Goal: Transaction & Acquisition: Purchase product/service

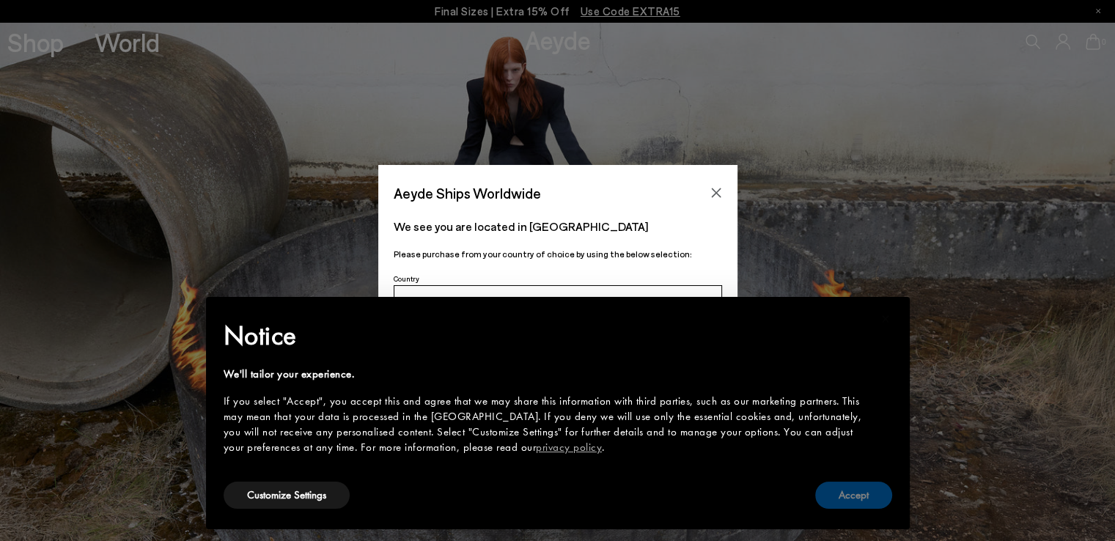
click at [849, 500] on button "Accept" at bounding box center [853, 495] width 77 height 27
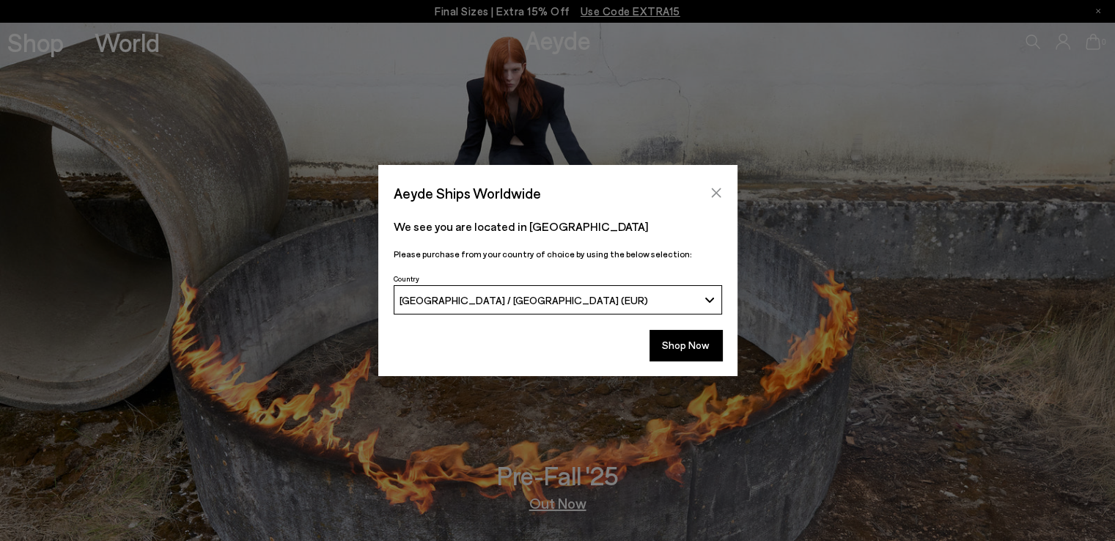
click at [710, 193] on icon "Close" at bounding box center [716, 193] width 12 height 12
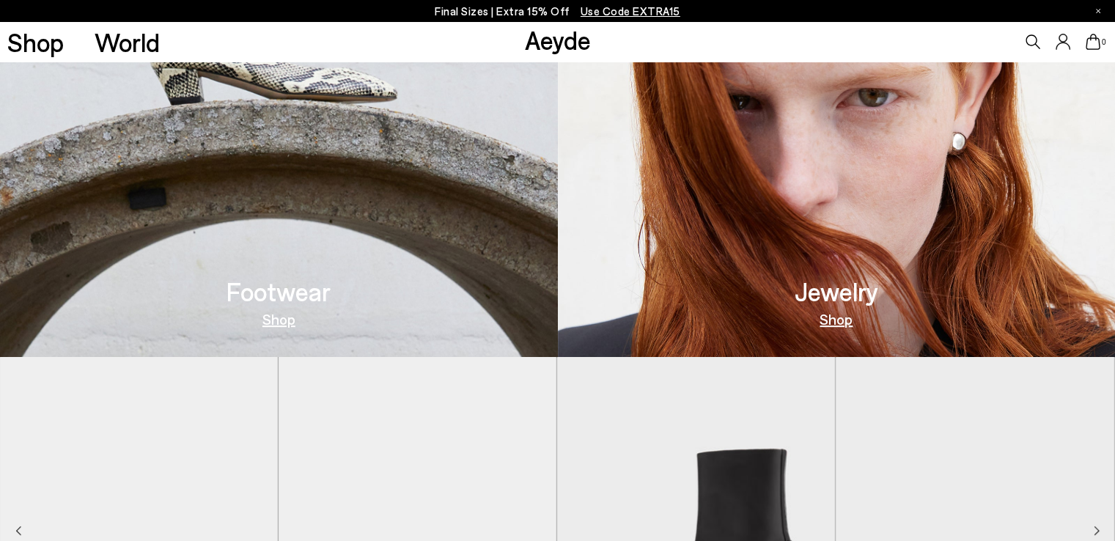
scroll to position [496, 0]
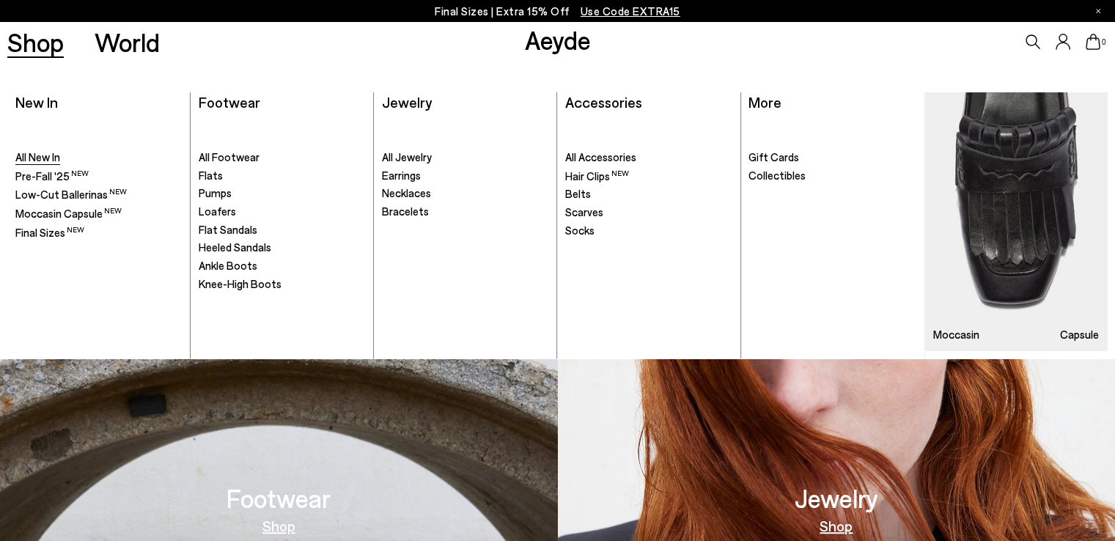
click at [40, 159] on span "All New In" at bounding box center [37, 156] width 45 height 13
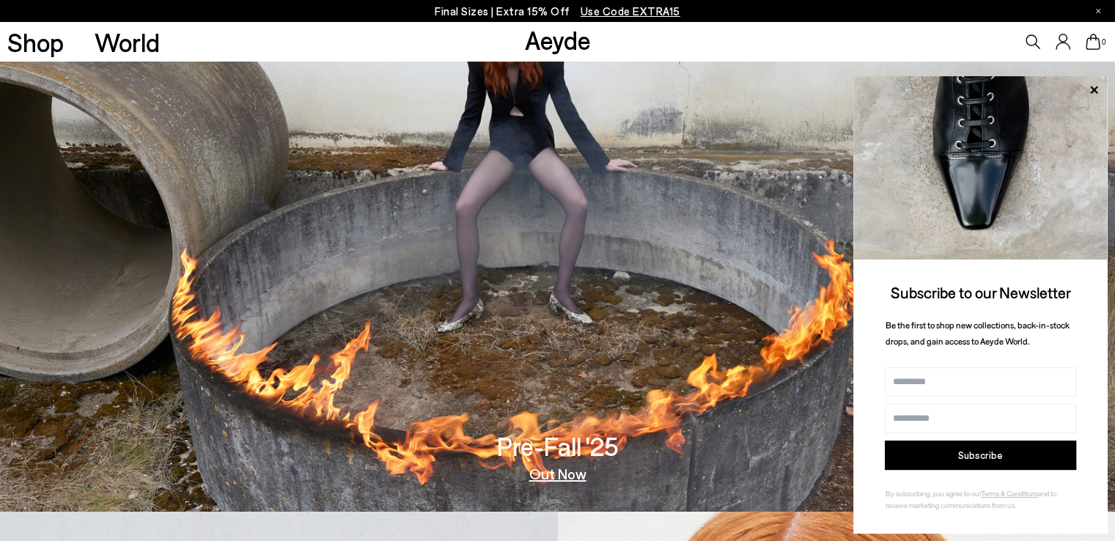
scroll to position [0, 0]
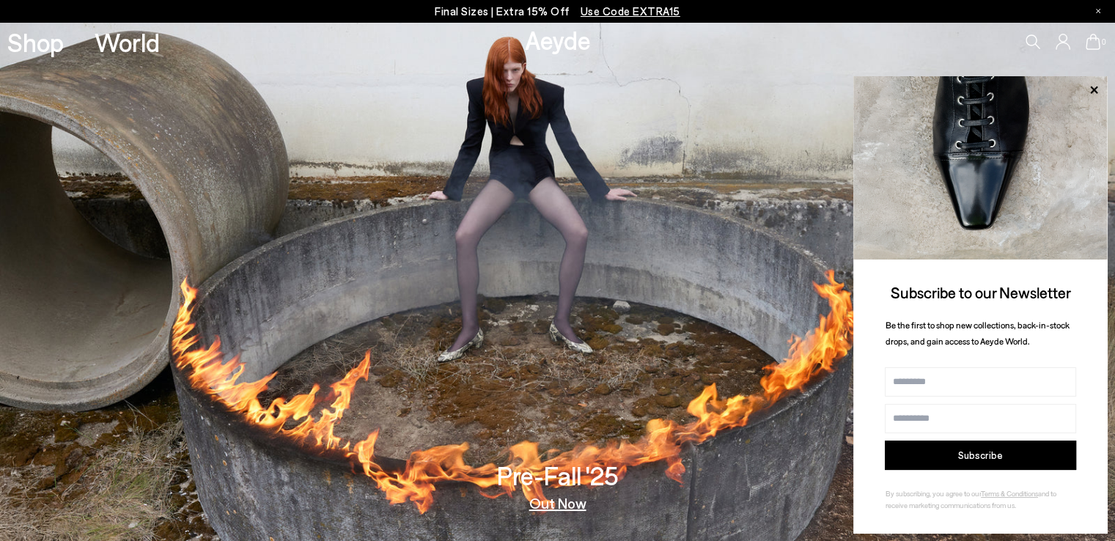
click at [462, 10] on p "Final Sizes | Extra 15% Off Use Code EXTRA15" at bounding box center [558, 11] width 246 height 18
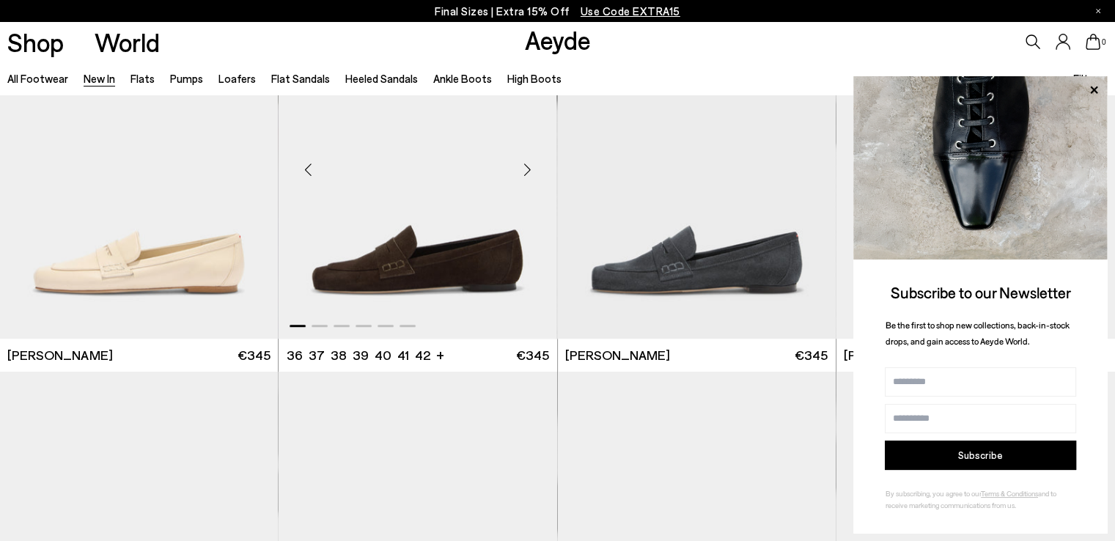
scroll to position [953, 0]
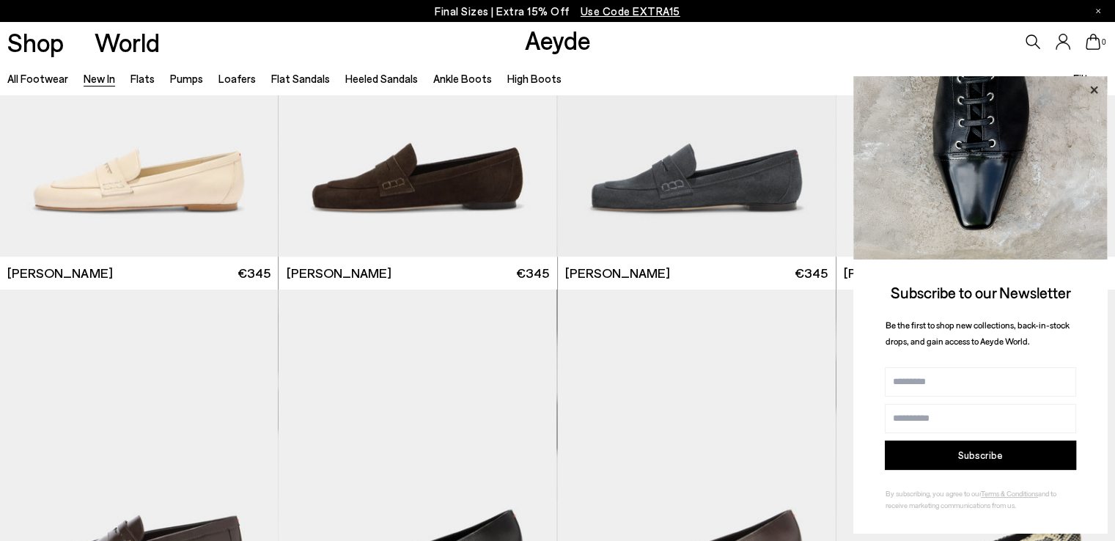
click at [1092, 89] on icon at bounding box center [1093, 89] width 7 height 7
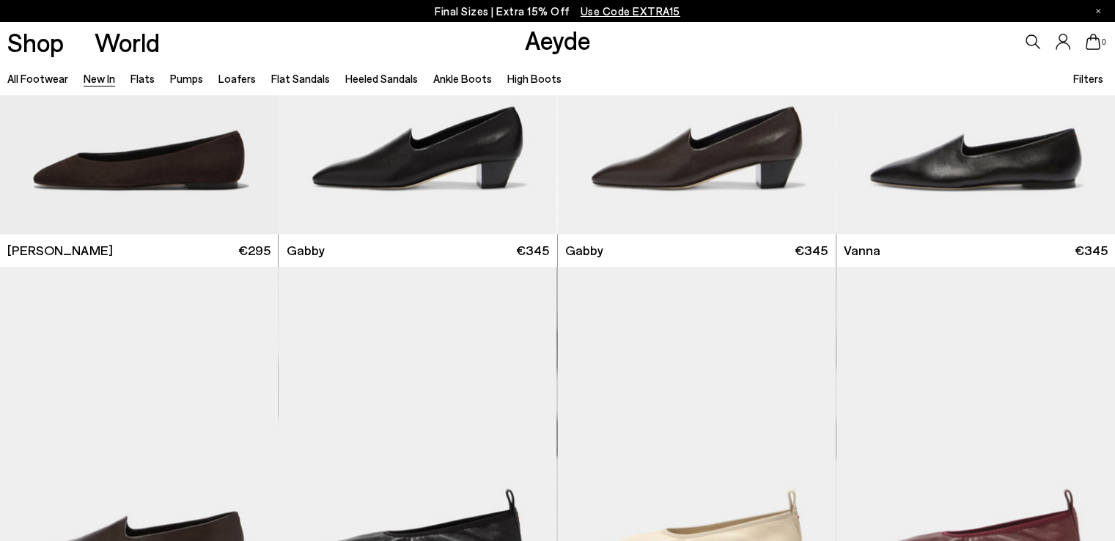
scroll to position [2125, 0]
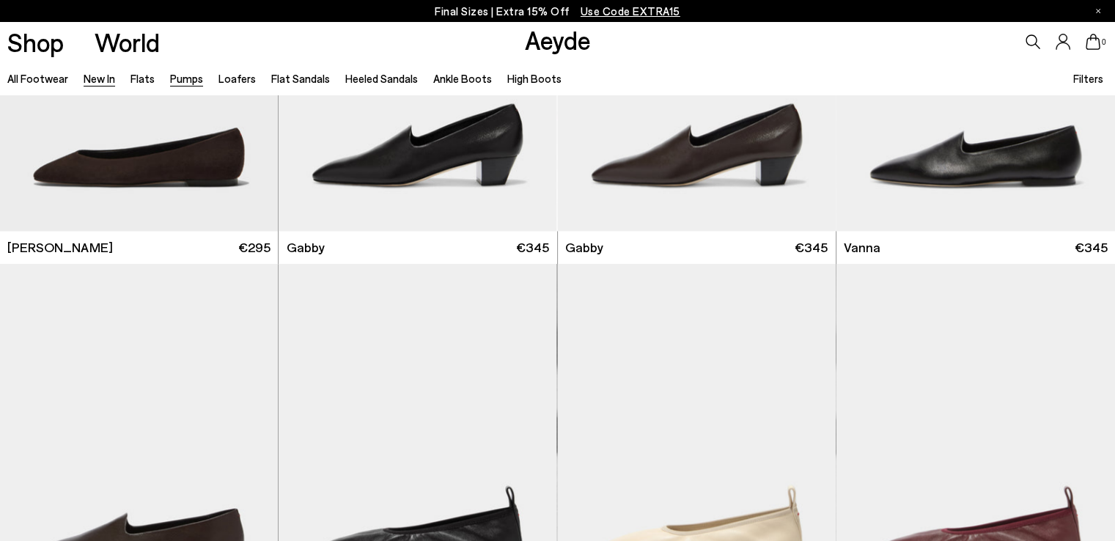
click at [191, 78] on link "Pumps" at bounding box center [186, 78] width 33 height 13
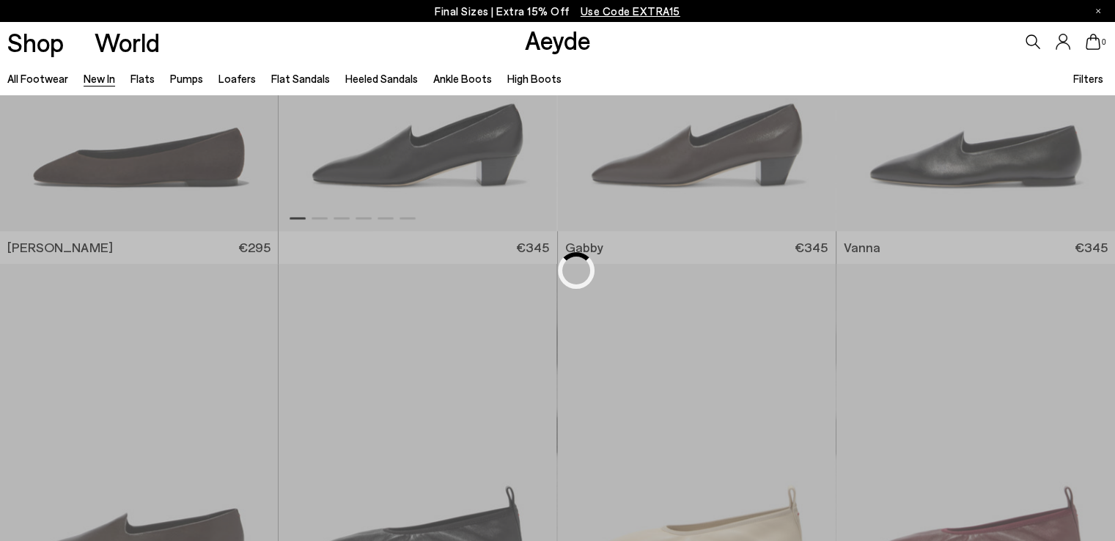
scroll to position [871, 0]
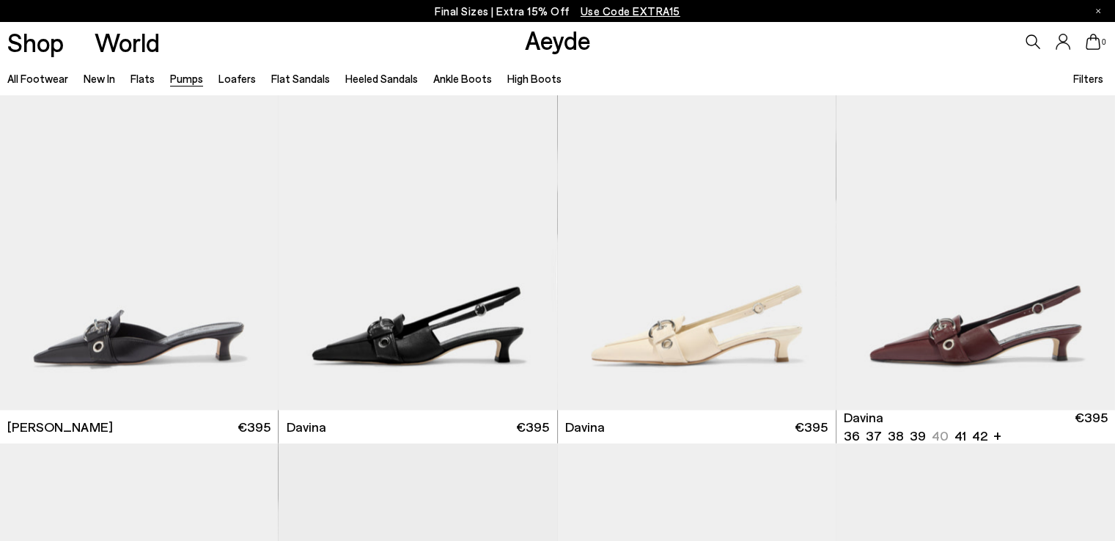
scroll to position [2785, 0]
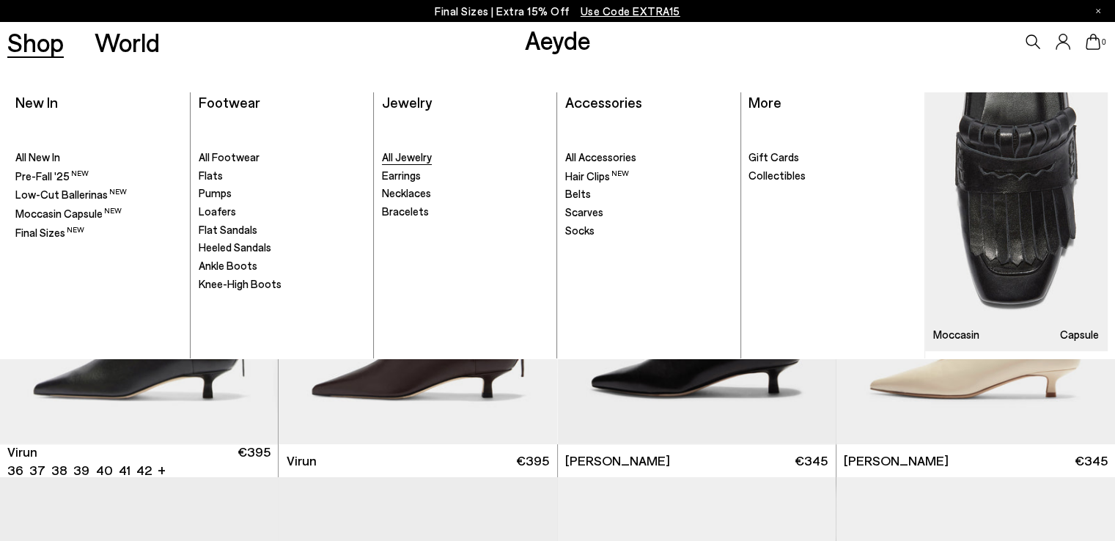
click at [410, 158] on span "All Jewelry" at bounding box center [407, 156] width 50 height 13
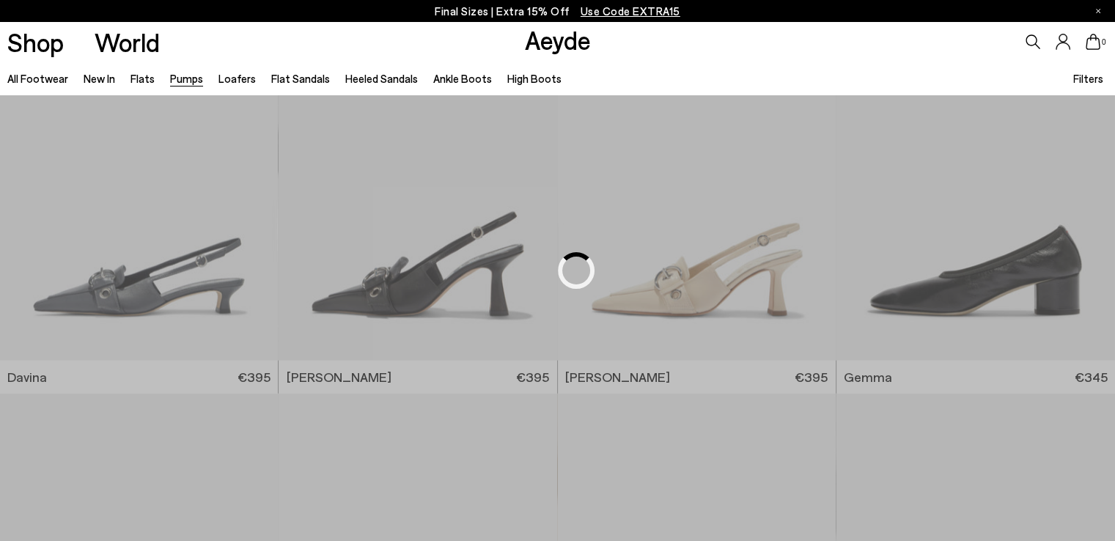
scroll to position [852, 0]
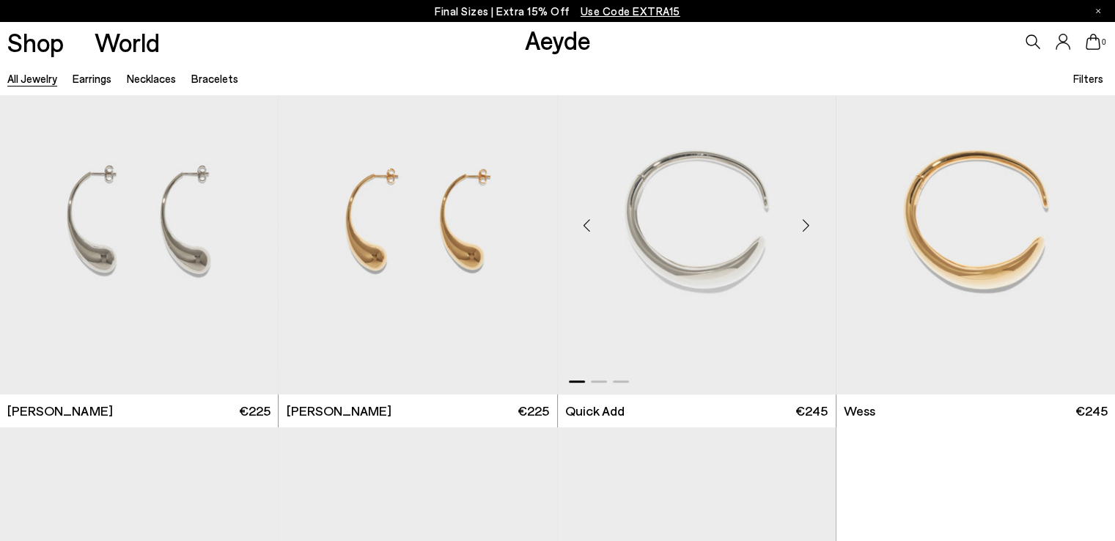
scroll to position [440, 0]
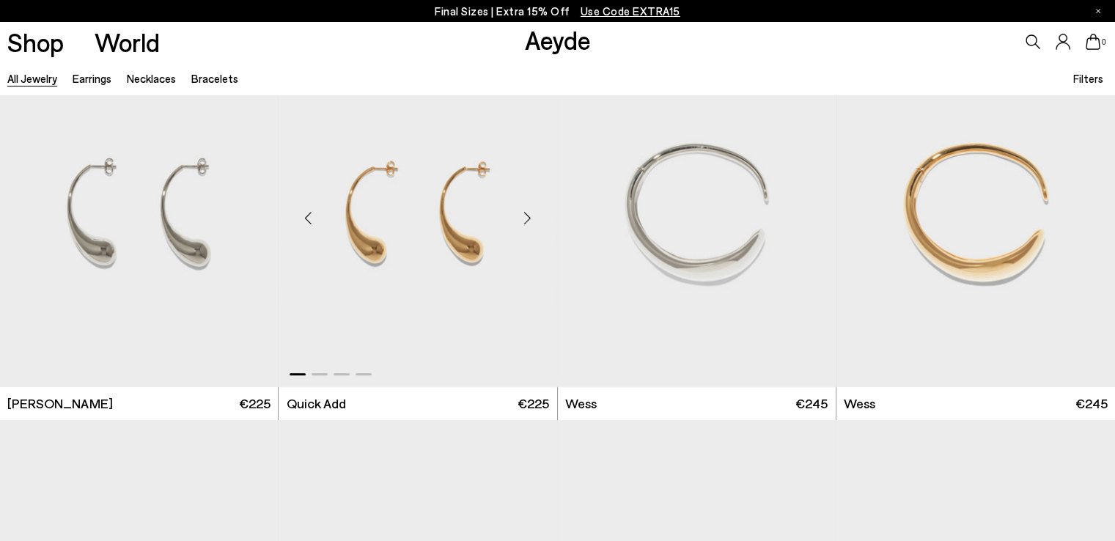
click at [523, 215] on div "Next slide" at bounding box center [528, 218] width 44 height 44
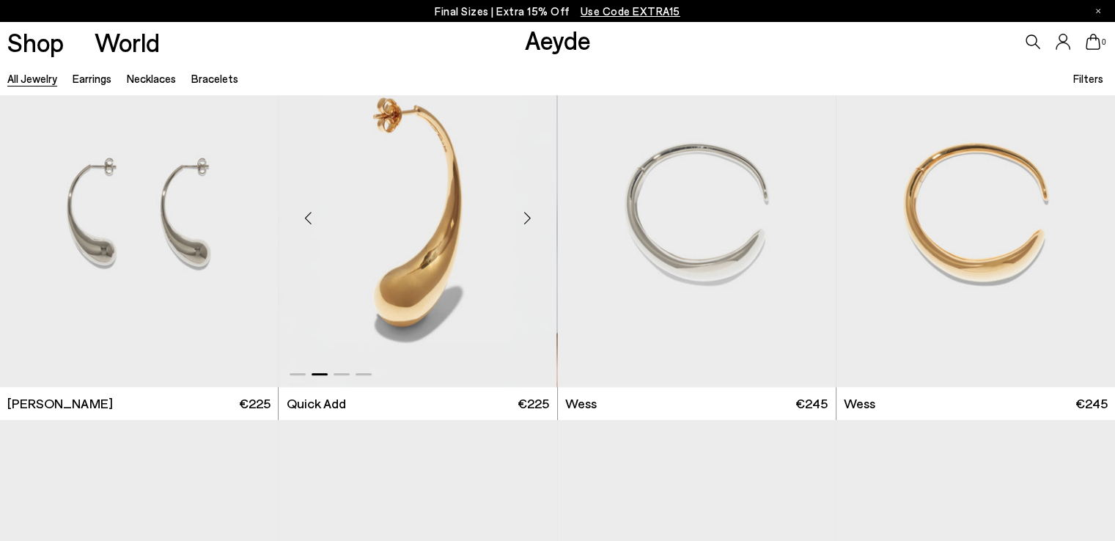
click at [523, 215] on div "Next slide" at bounding box center [528, 218] width 44 height 44
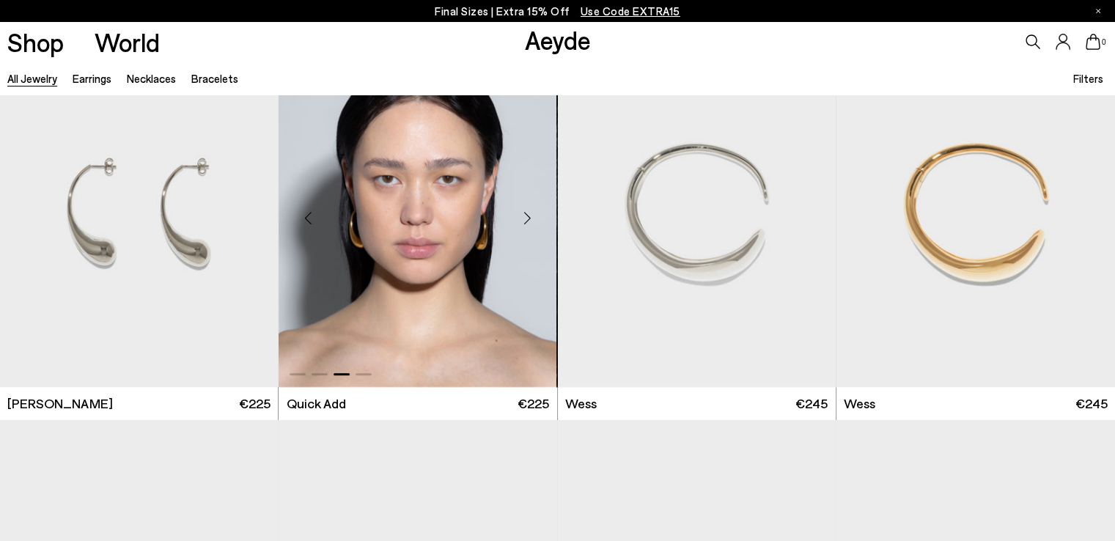
click at [523, 215] on div "Next slide" at bounding box center [528, 218] width 44 height 44
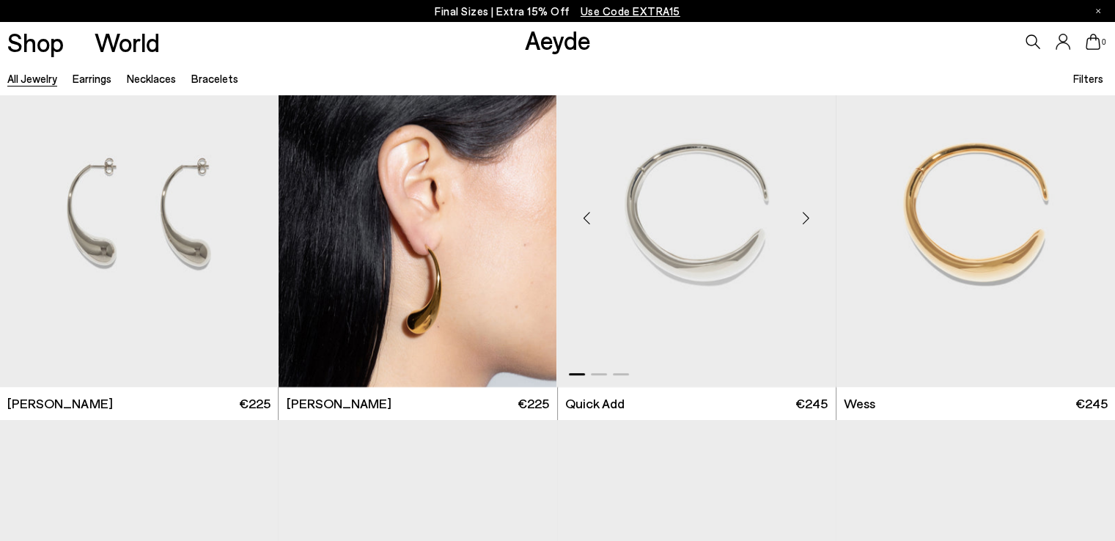
click at [809, 211] on div "Next slide" at bounding box center [806, 218] width 44 height 44
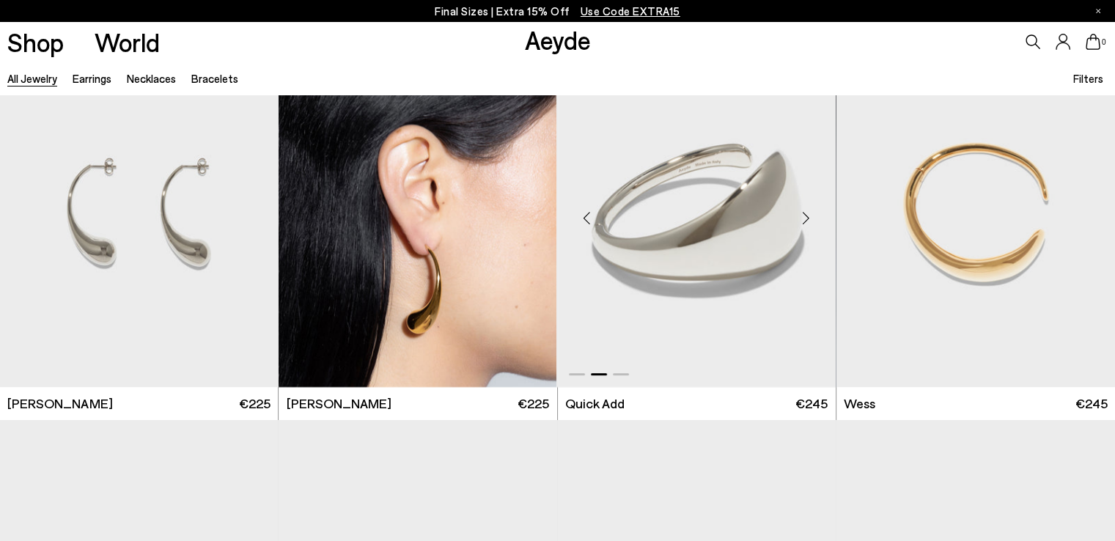
click at [809, 211] on div "Next slide" at bounding box center [806, 218] width 44 height 44
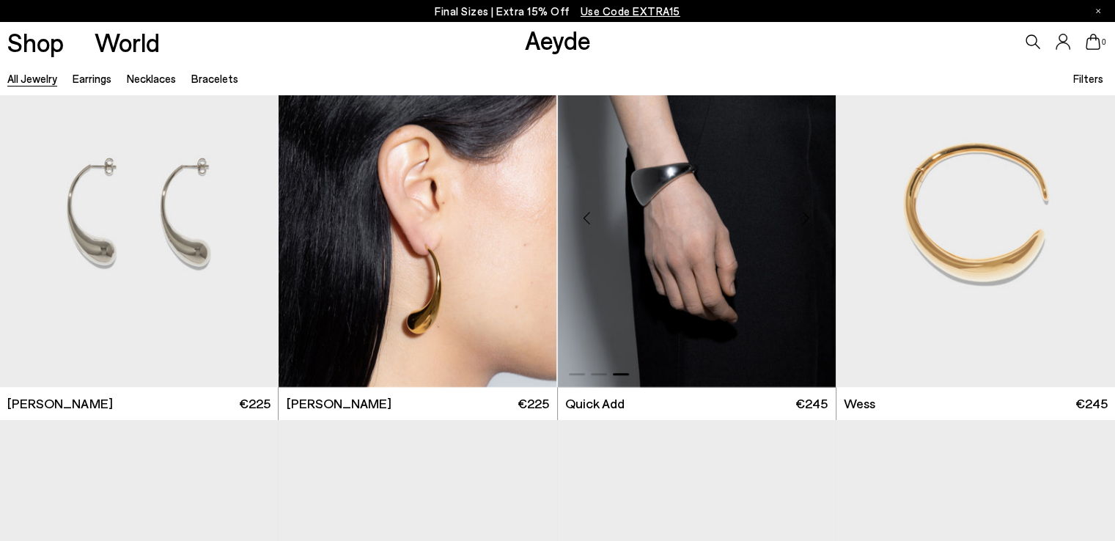
click at [809, 211] on div "Next slide" at bounding box center [806, 218] width 44 height 44
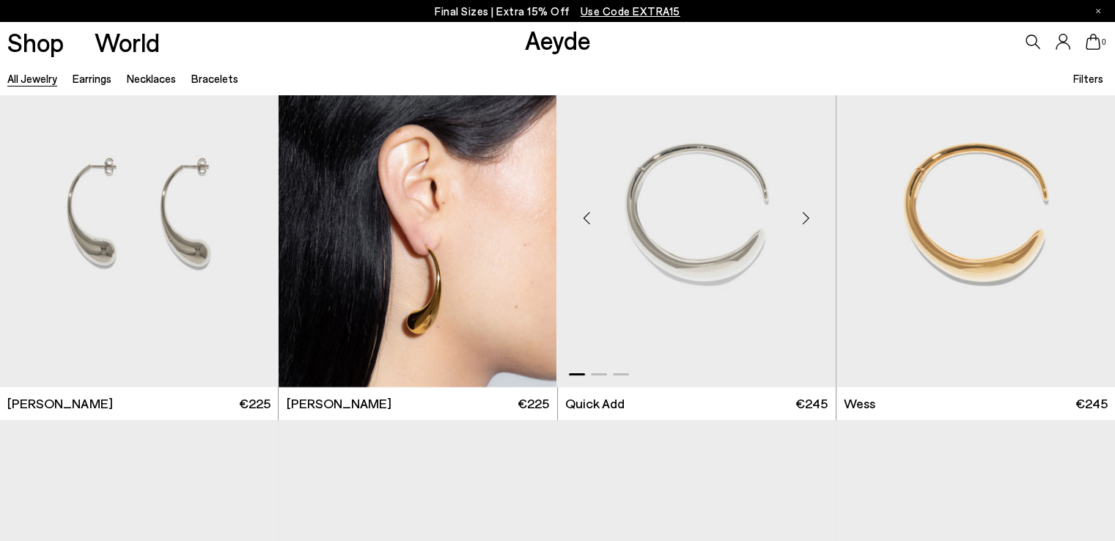
click at [809, 211] on div "Next slide" at bounding box center [806, 218] width 44 height 44
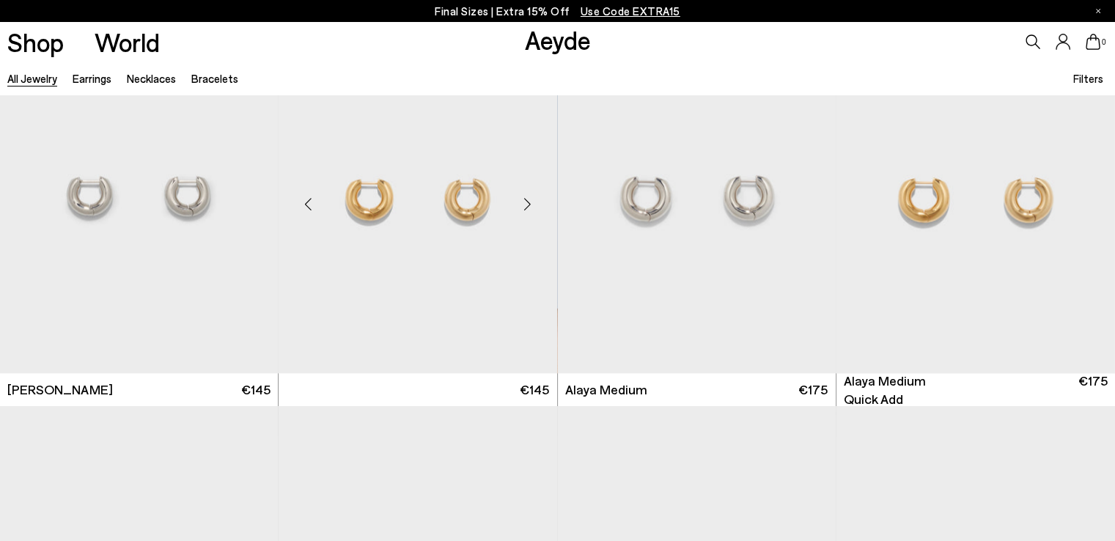
scroll to position [1612, 0]
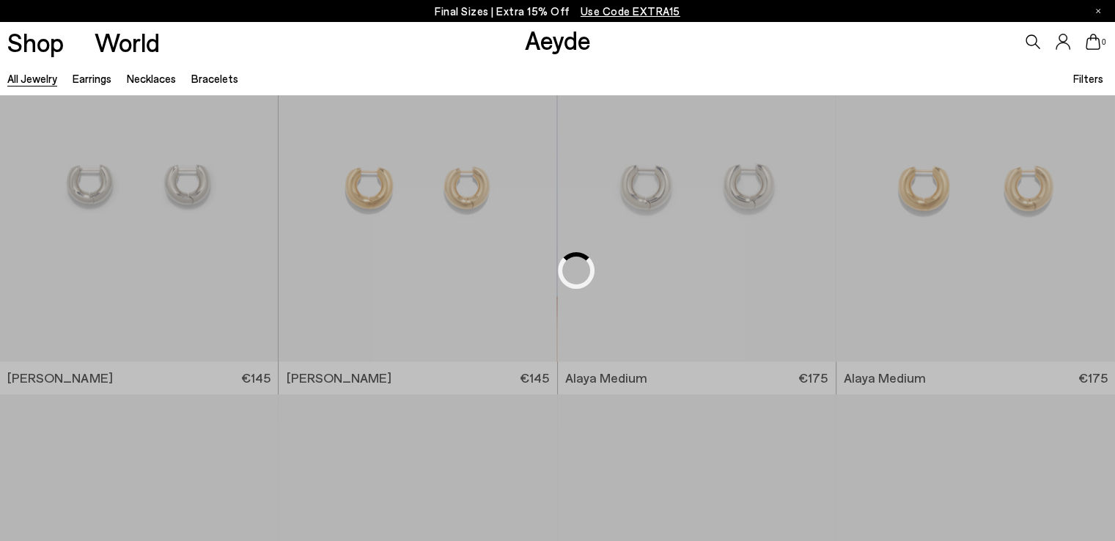
scroll to position [852, 0]
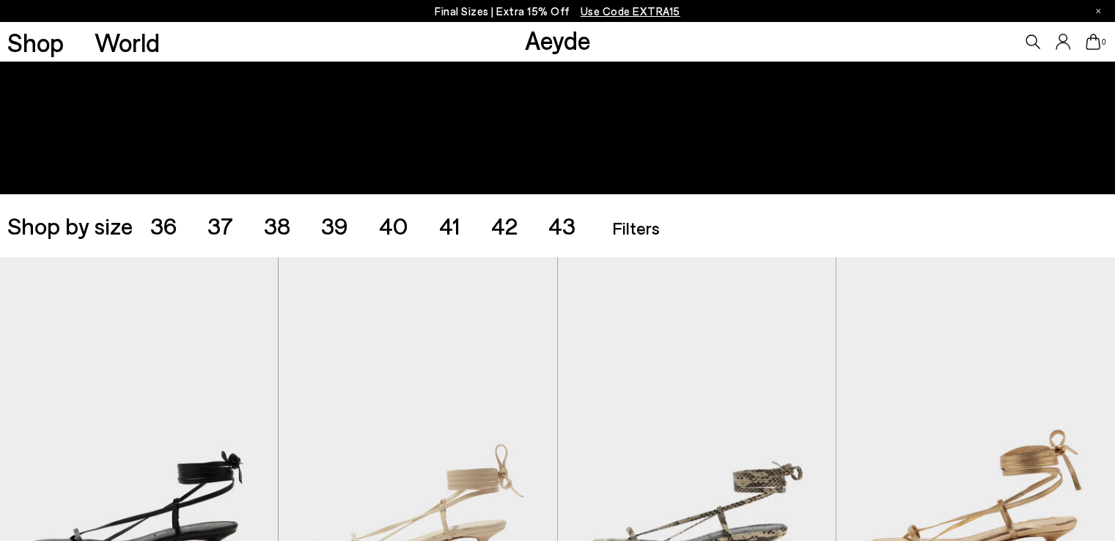
scroll to position [220, 0]
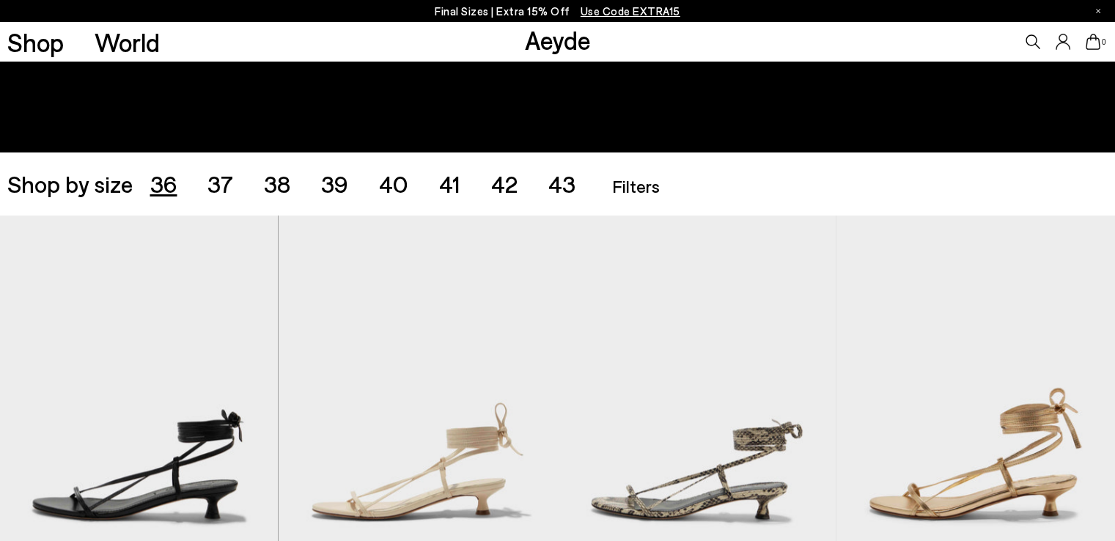
click at [161, 180] on span "36" at bounding box center [163, 183] width 27 height 28
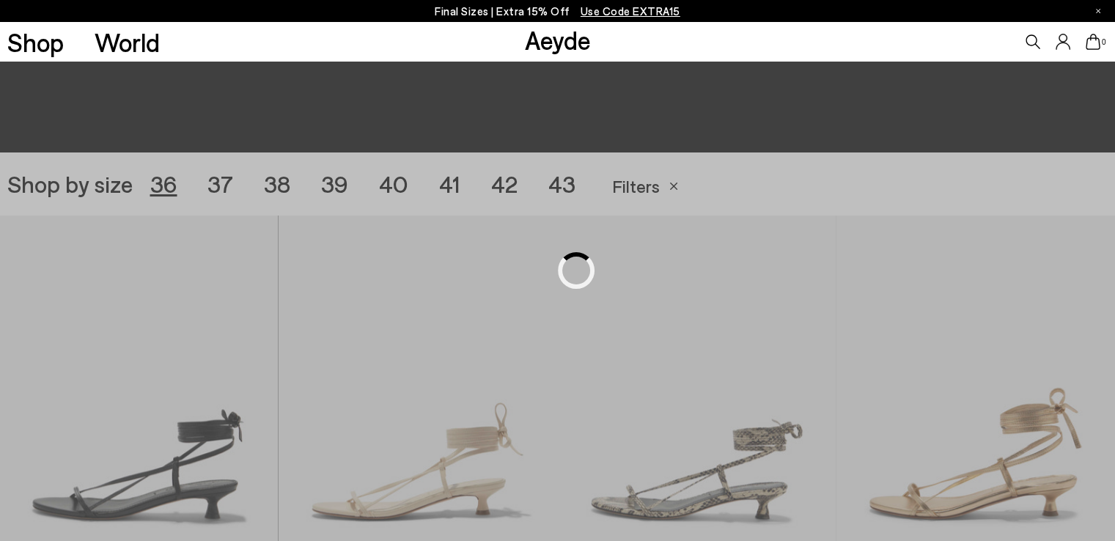
scroll to position [311, 0]
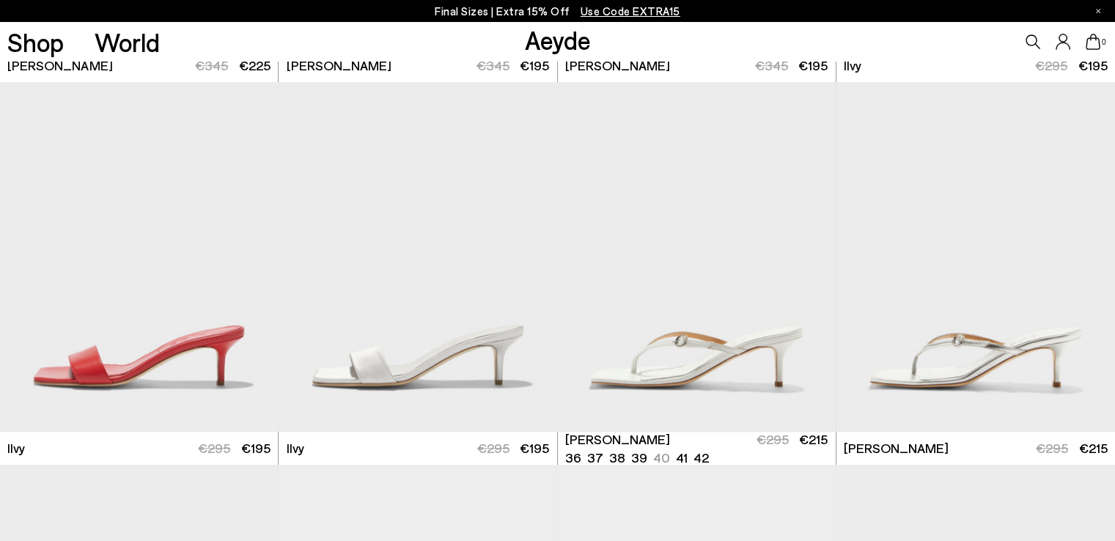
scroll to position [1190, 0]
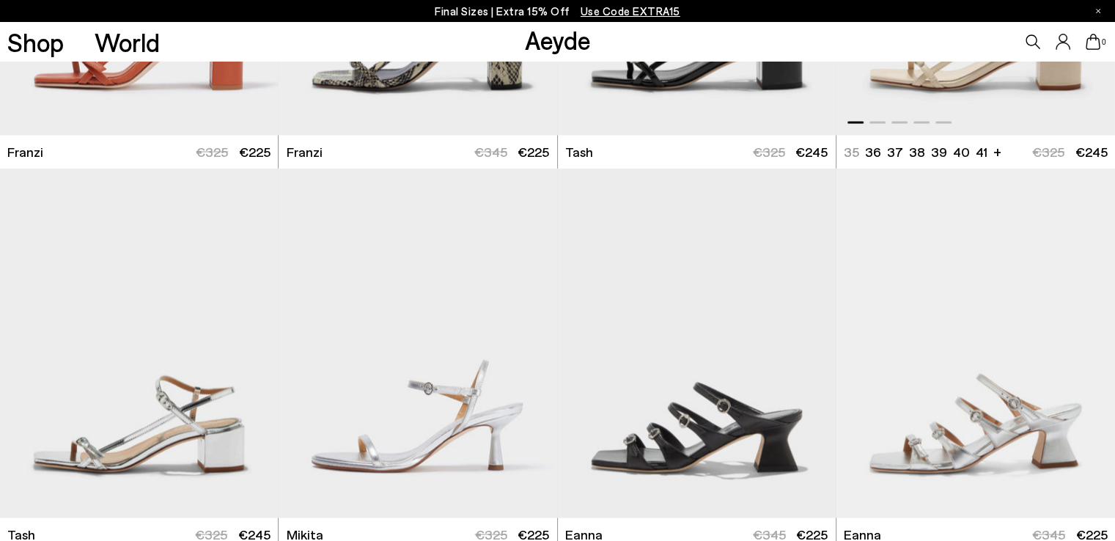
scroll to position [3096, 0]
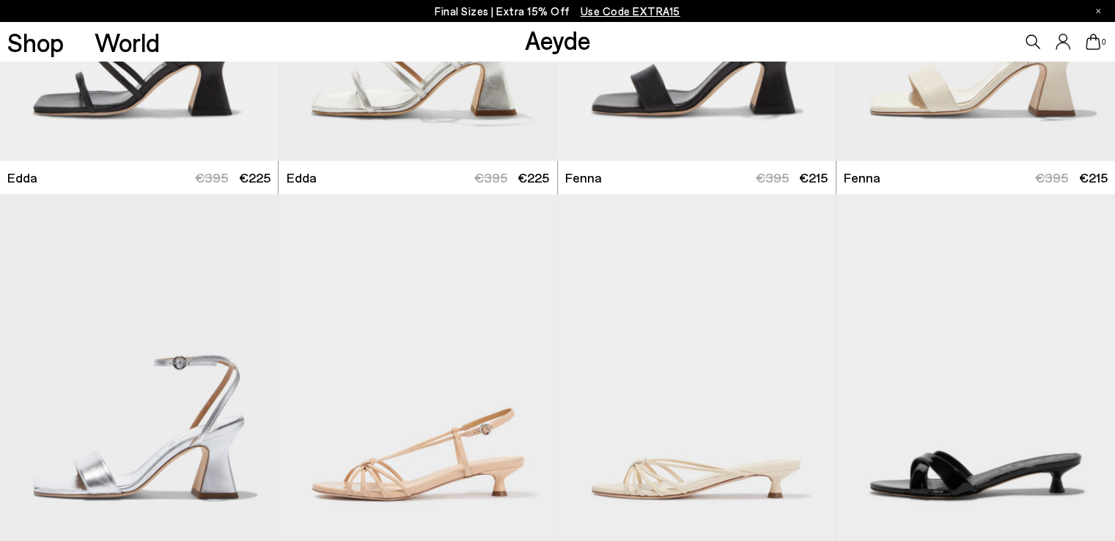
scroll to position [3169, 0]
